Goal: Transaction & Acquisition: Purchase product/service

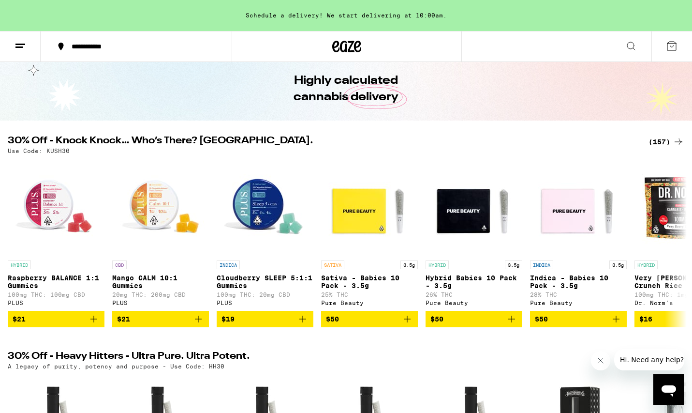
scroll to position [39, 0]
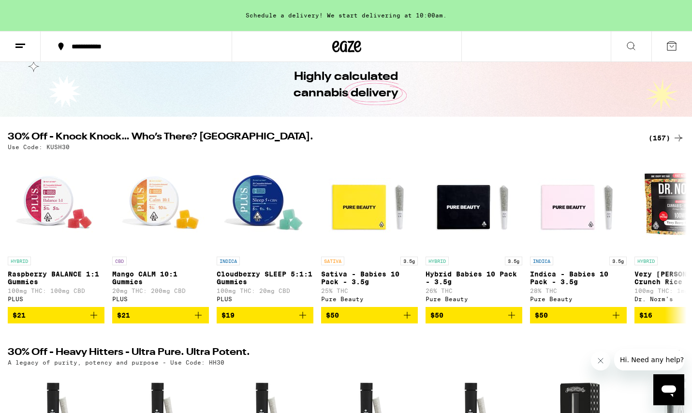
click at [657, 139] on div "(157)" at bounding box center [667, 138] width 36 height 12
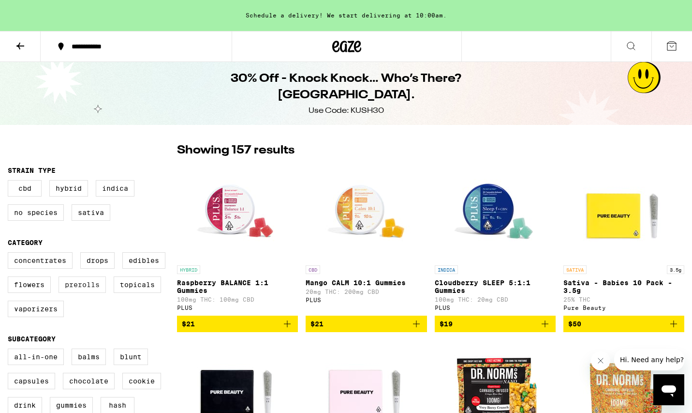
click at [76, 291] on label "Prerolls" at bounding box center [82, 284] width 47 height 16
click at [10, 254] on input "Prerolls" at bounding box center [10, 254] width 0 height 0
checkbox input "true"
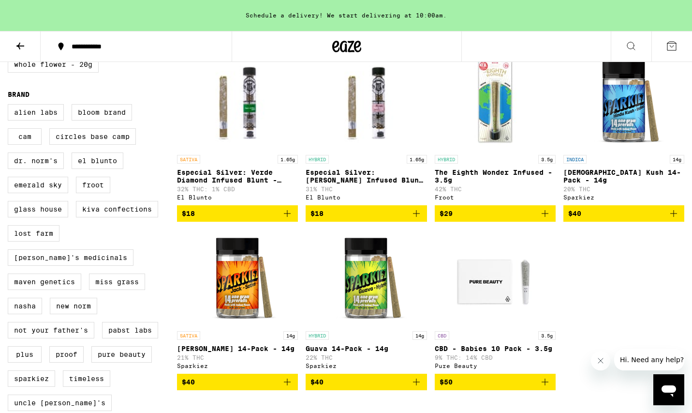
scroll to position [630, 0]
